Goal: Information Seeking & Learning: Check status

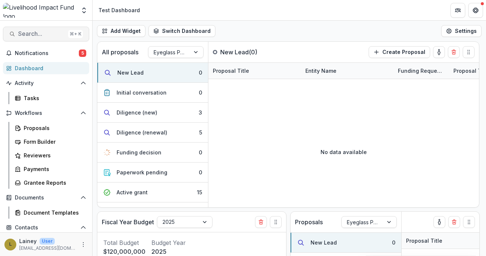
click at [34, 34] on span "Search..." at bounding box center [41, 33] width 47 height 7
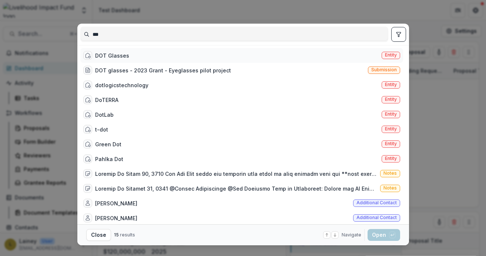
type input "***"
click at [102, 56] on div "DOT Glasses" at bounding box center [112, 56] width 34 height 8
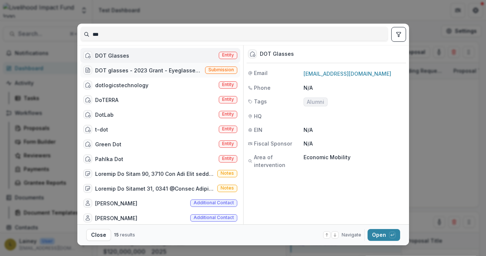
click at [110, 70] on div "DOT glasses - 2023 Grant - Eyeglasses pilot project" at bounding box center [148, 71] width 107 height 8
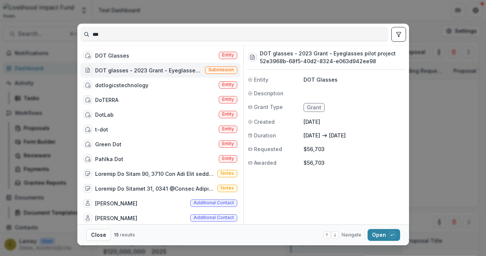
click at [315, 108] on span "Grant" at bounding box center [314, 108] width 14 height 6
click at [378, 236] on button "Open with enter key" at bounding box center [383, 235] width 33 height 12
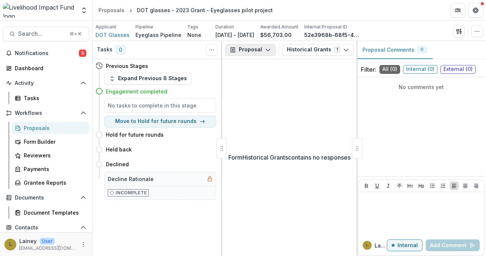
click at [253, 53] on button "Proposal" at bounding box center [250, 50] width 51 height 12
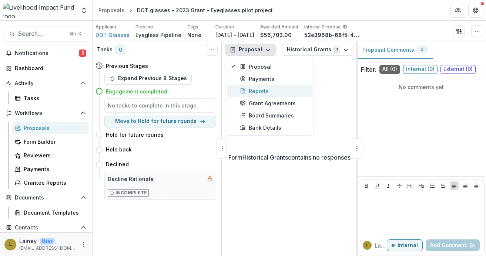
click at [256, 94] on div "Reports" at bounding box center [274, 91] width 68 height 8
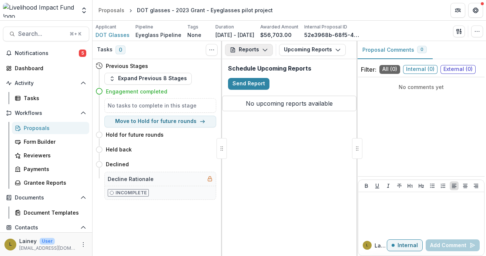
click at [257, 54] on button "Reports" at bounding box center [249, 50] width 48 height 12
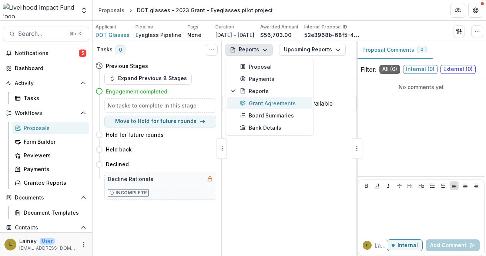
click at [262, 107] on div "Grant Agreements" at bounding box center [274, 104] width 68 height 8
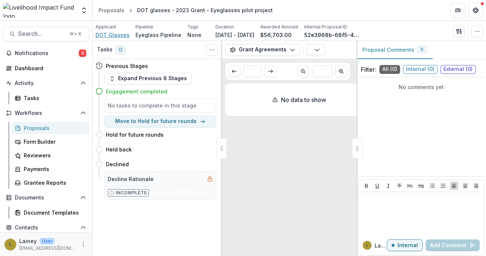
click at [118, 36] on span "DOT Glasses" at bounding box center [112, 35] width 34 height 8
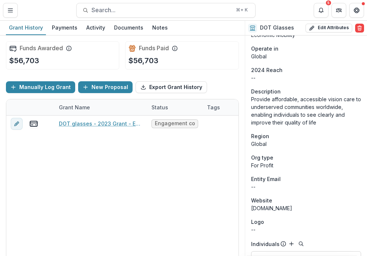
scroll to position [218, 0]
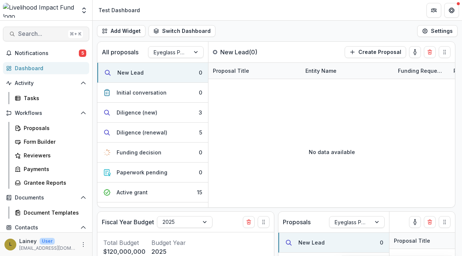
click at [46, 33] on span "Search..." at bounding box center [41, 33] width 47 height 7
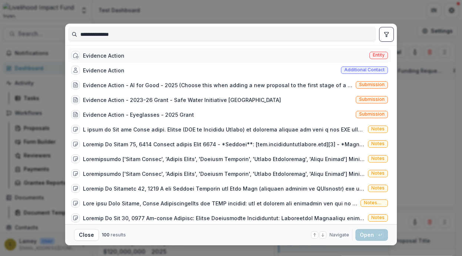
type input "**********"
click at [99, 58] on div "Evidence Action" at bounding box center [103, 56] width 41 height 8
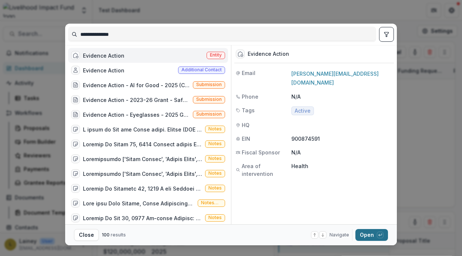
click at [363, 233] on button "Open with enter key" at bounding box center [371, 235] width 33 height 12
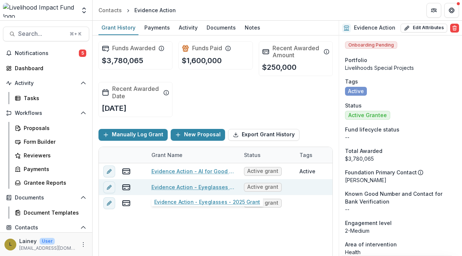
click at [196, 188] on link "Evidence Action - Eyeglasses - 2025 Grant" at bounding box center [193, 188] width 84 height 8
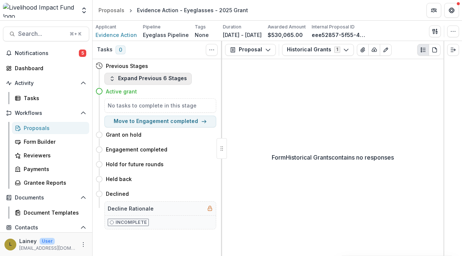
click at [129, 81] on button "Expand Previous 6 Stages" at bounding box center [147, 79] width 87 height 12
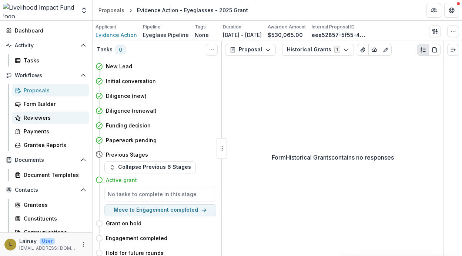
scroll to position [41, 0]
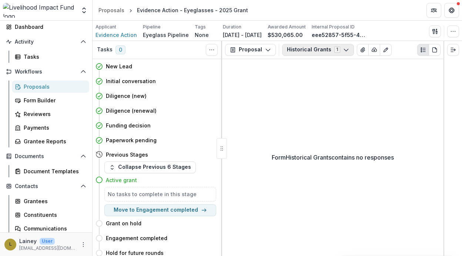
click at [321, 49] on button "Historical Grants 1" at bounding box center [318, 50] width 72 height 12
click at [256, 50] on button "Proposal" at bounding box center [250, 50] width 51 height 12
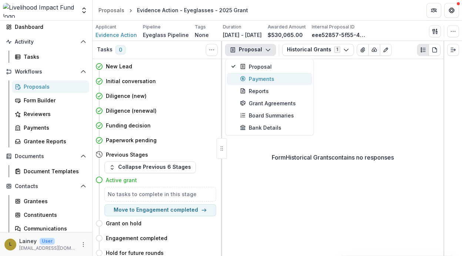
click at [259, 81] on div "Payments" at bounding box center [274, 79] width 68 height 8
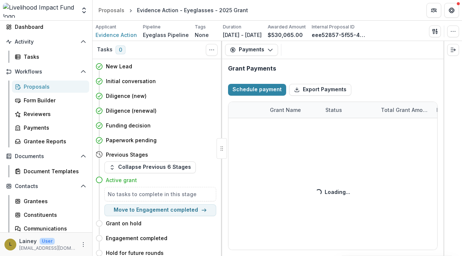
select select "****"
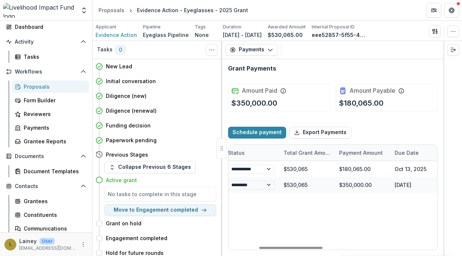
scroll to position [0, 101]
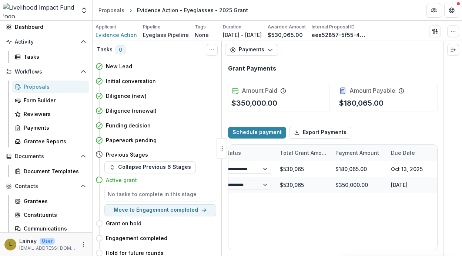
select select "****"
